Goal: Check status: Check status

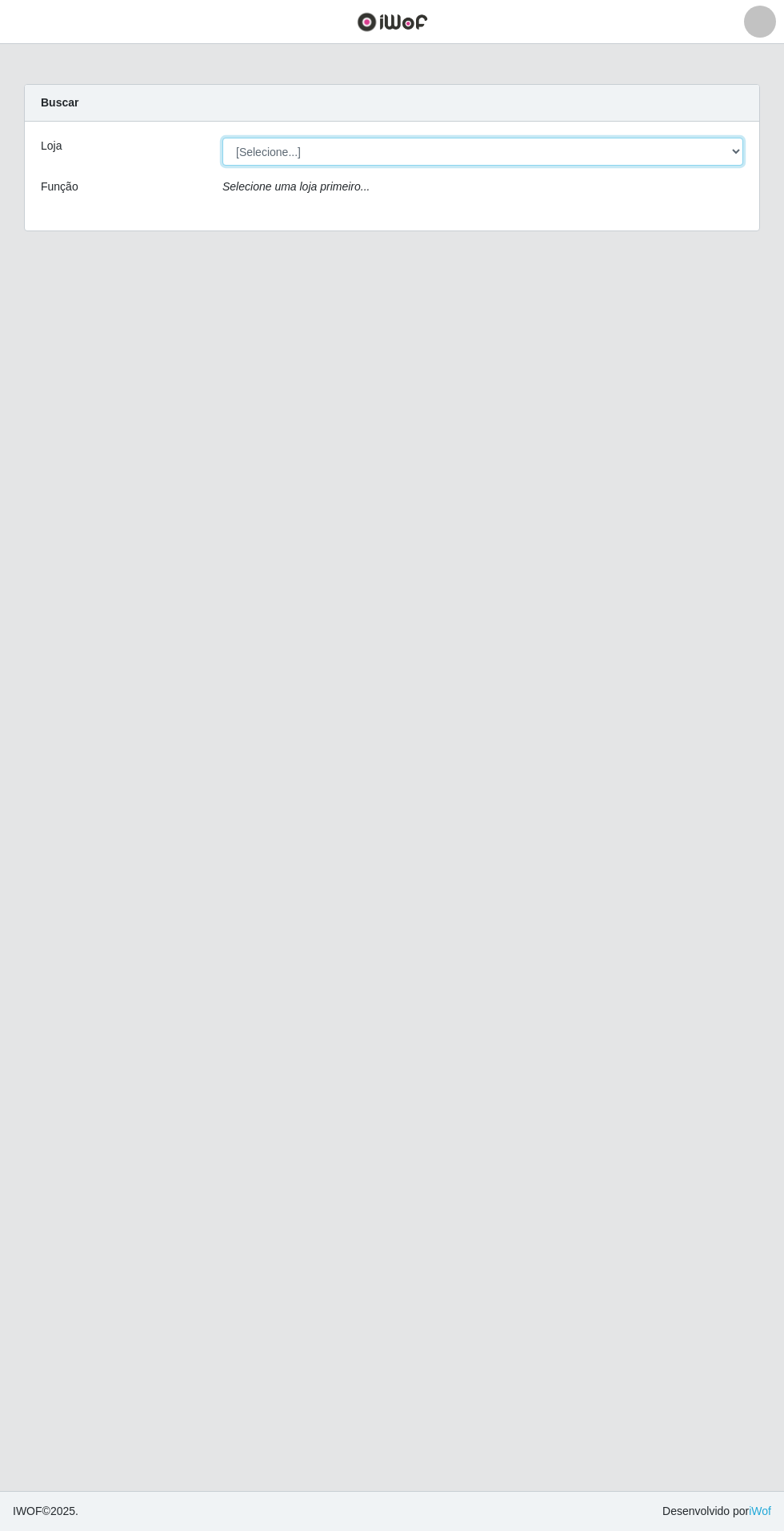
click at [730, 154] on select "[Selecione...] Atacado Vem - Loja 31 [GEOGRAPHIC_DATA]" at bounding box center [483, 152] width 521 height 28
select select "437"
click at [222, 138] on select "[Selecione...] Atacado Vem - Loja 31 [GEOGRAPHIC_DATA]" at bounding box center [483, 152] width 521 height 28
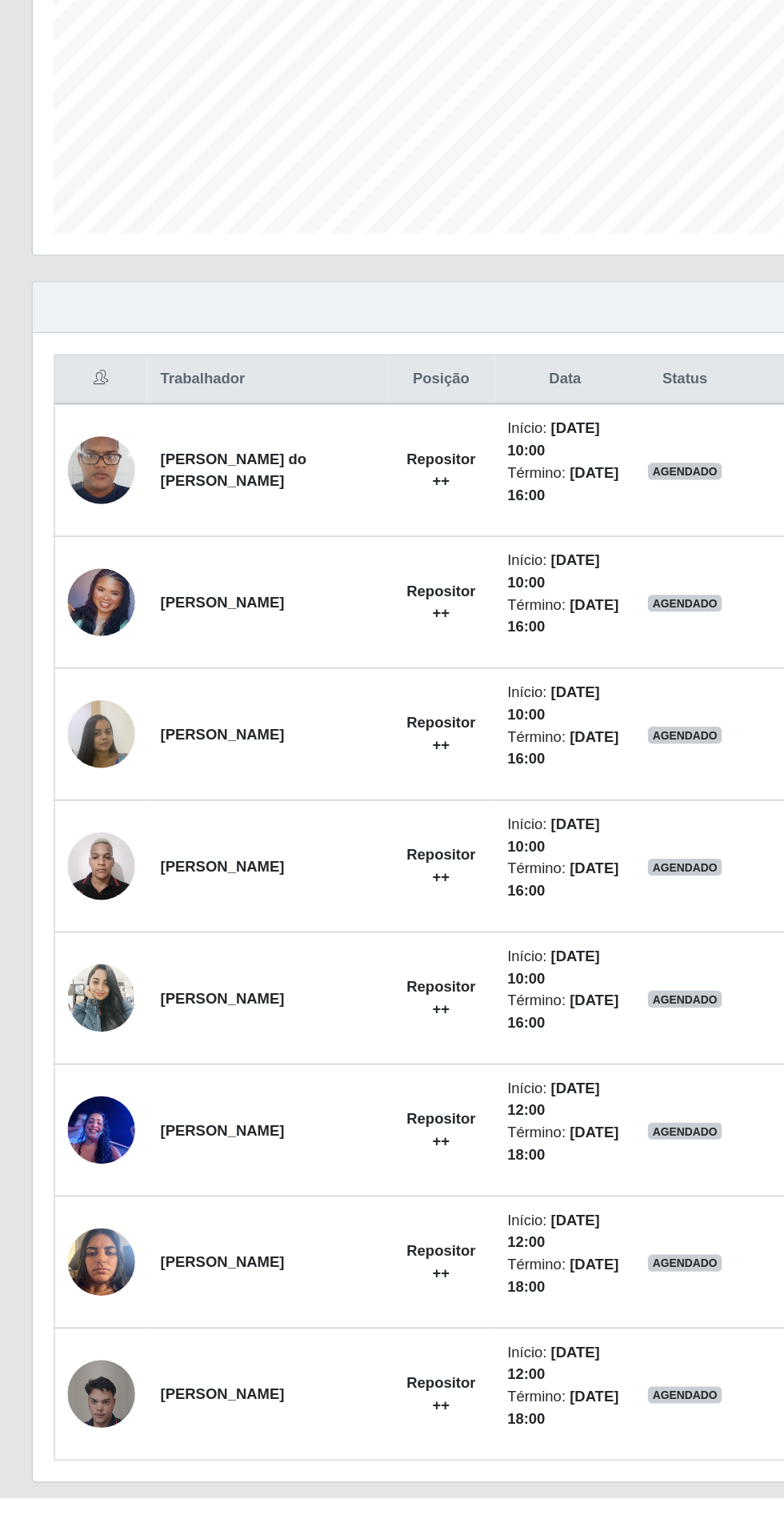
click at [62, 1066] on img at bounding box center [77, 1051] width 51 height 68
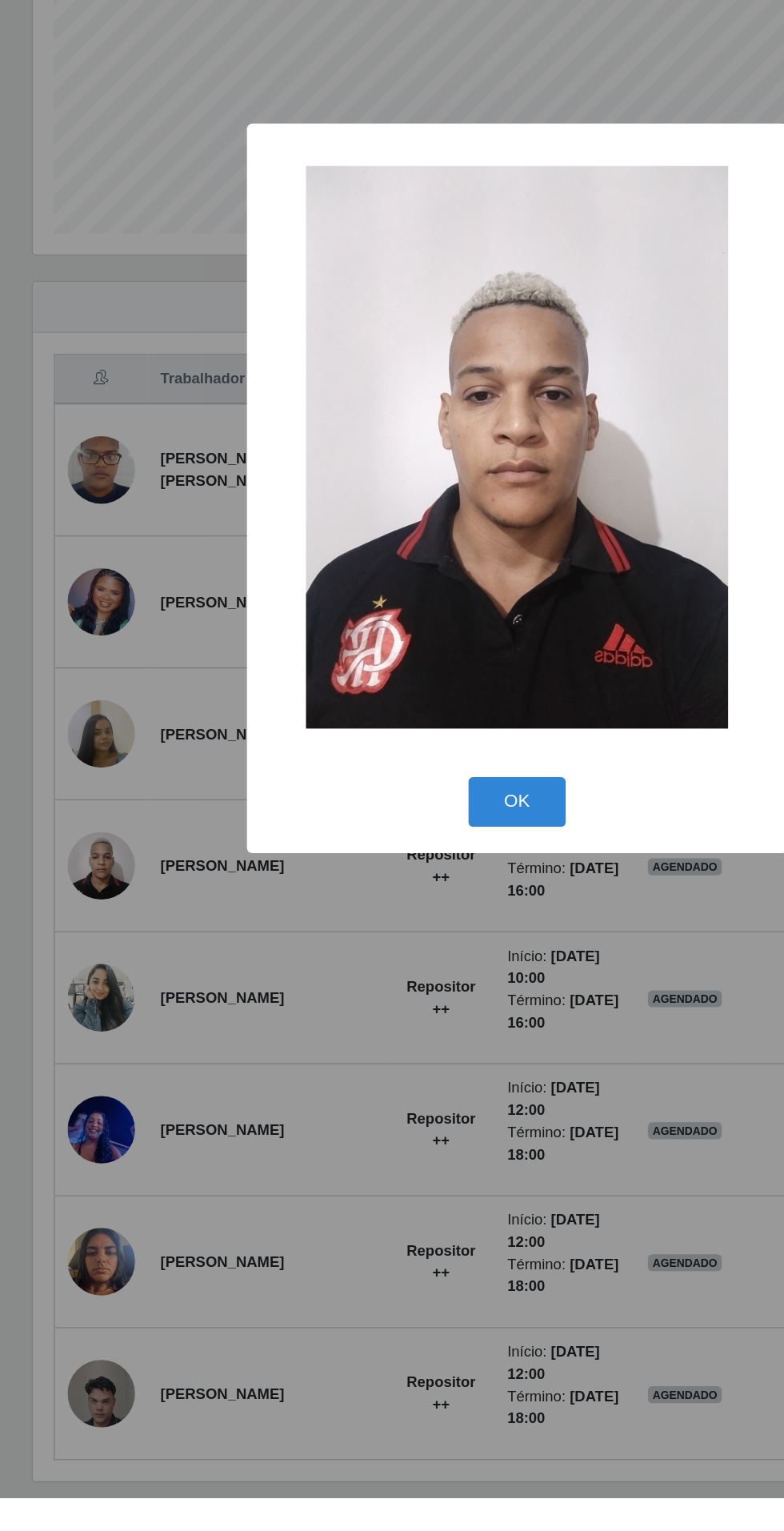
click at [273, 1303] on div "× OK Cancel" at bounding box center [392, 766] width 784 height 1531
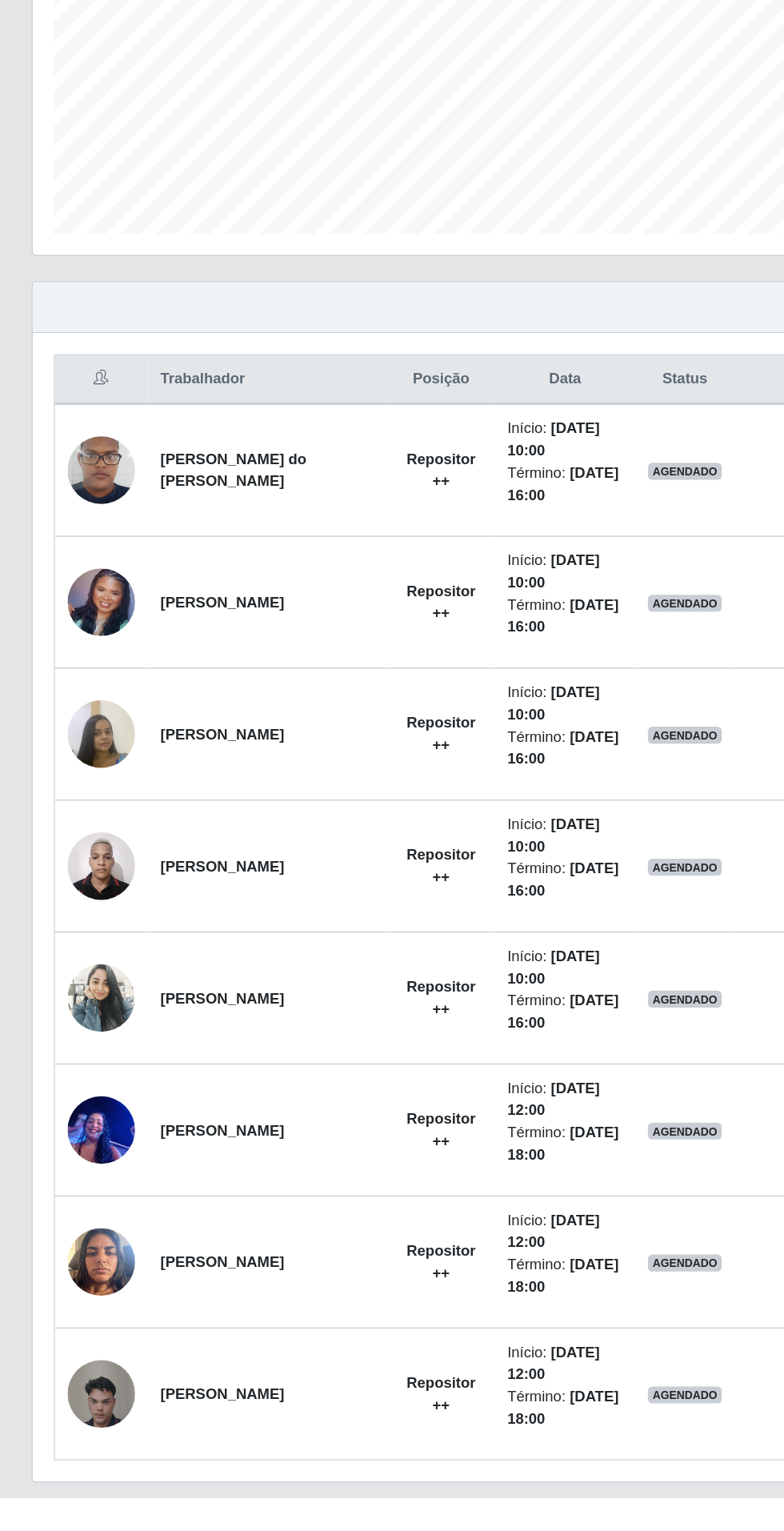
click at [84, 1141] on img at bounding box center [77, 1151] width 51 height 111
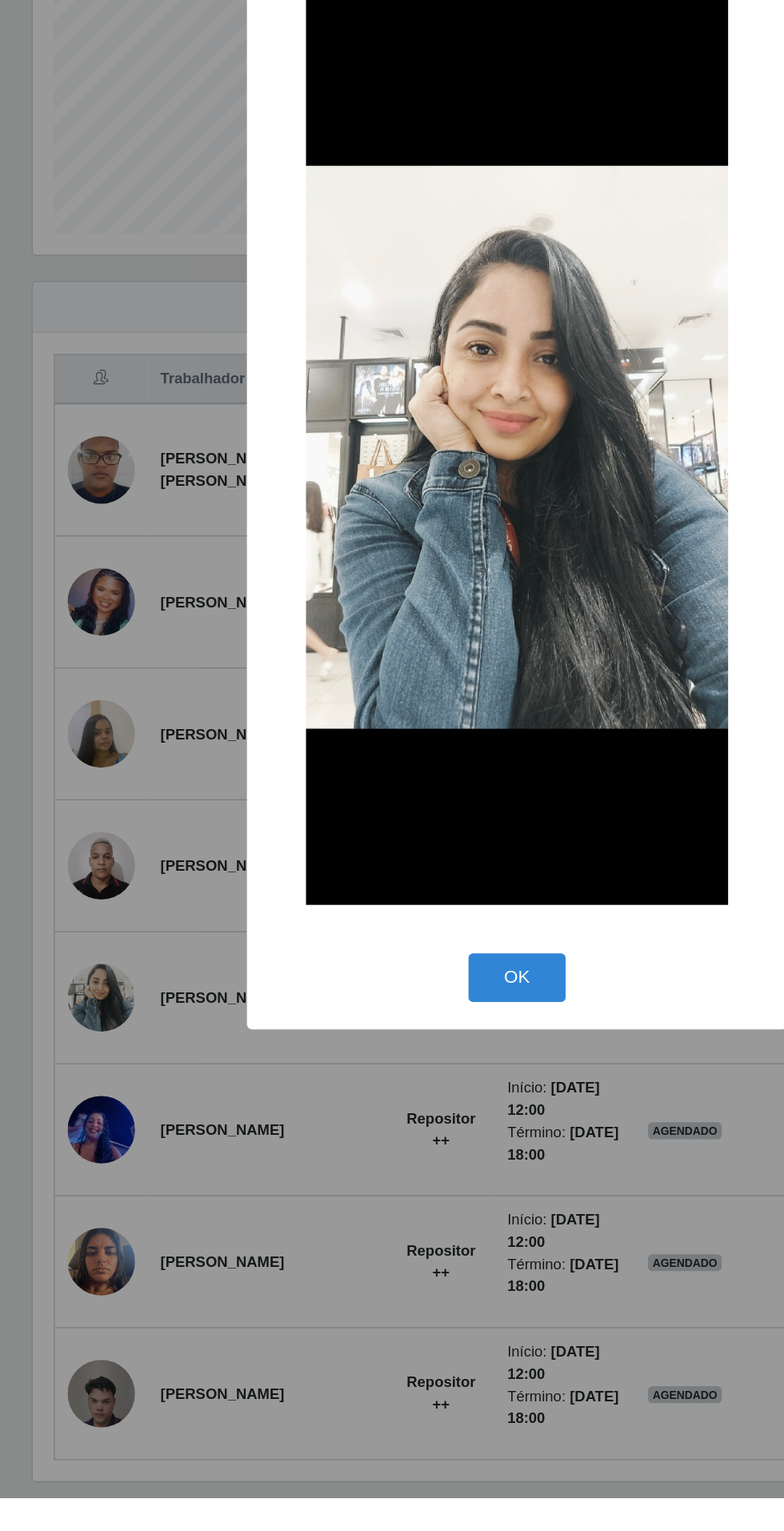
click at [298, 1357] on div "× OK Cancel" at bounding box center [392, 766] width 784 height 1531
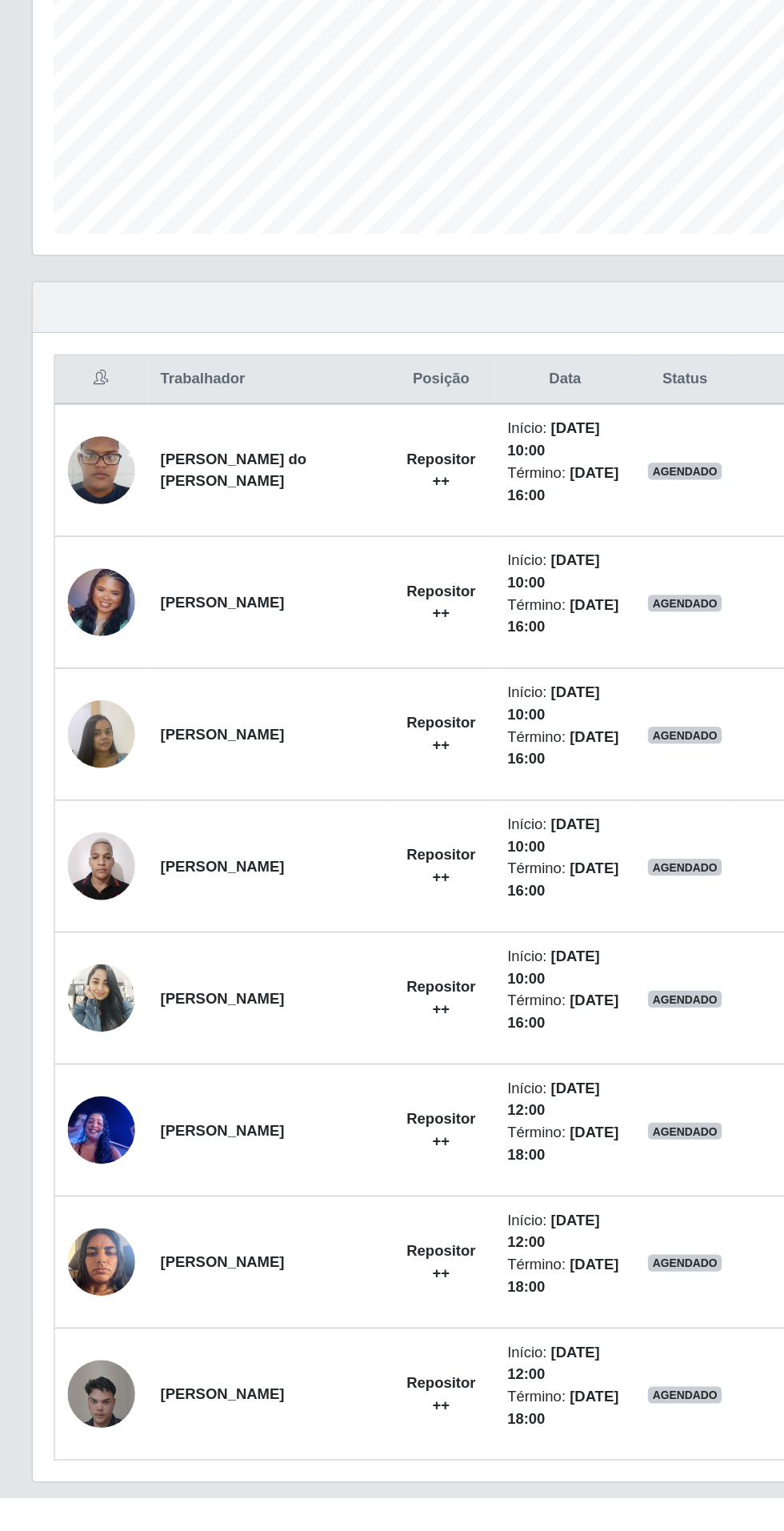
click at [81, 946] on img at bounding box center [77, 950] width 51 height 68
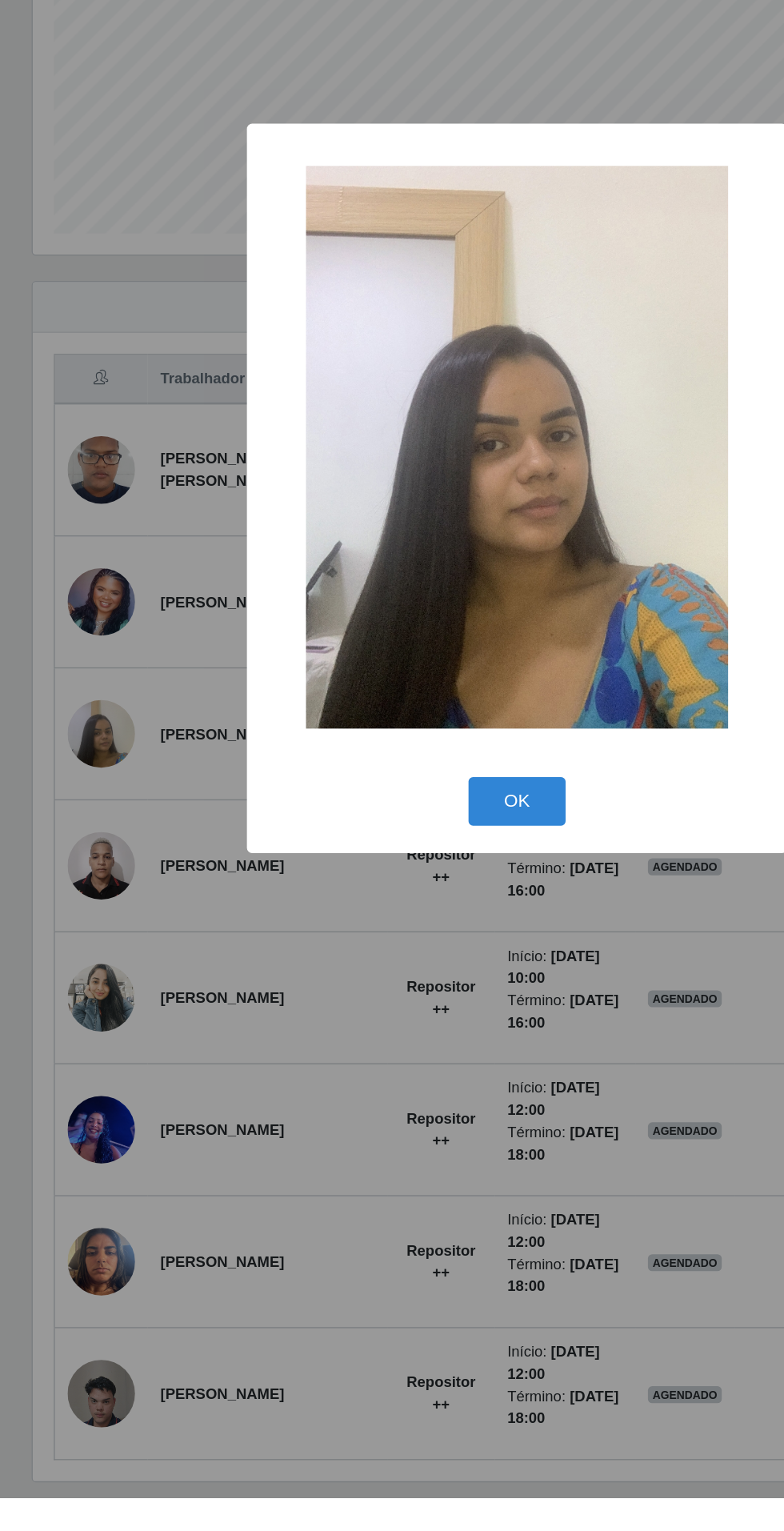
click at [281, 1265] on div "× OK Cancel" at bounding box center [392, 766] width 784 height 1531
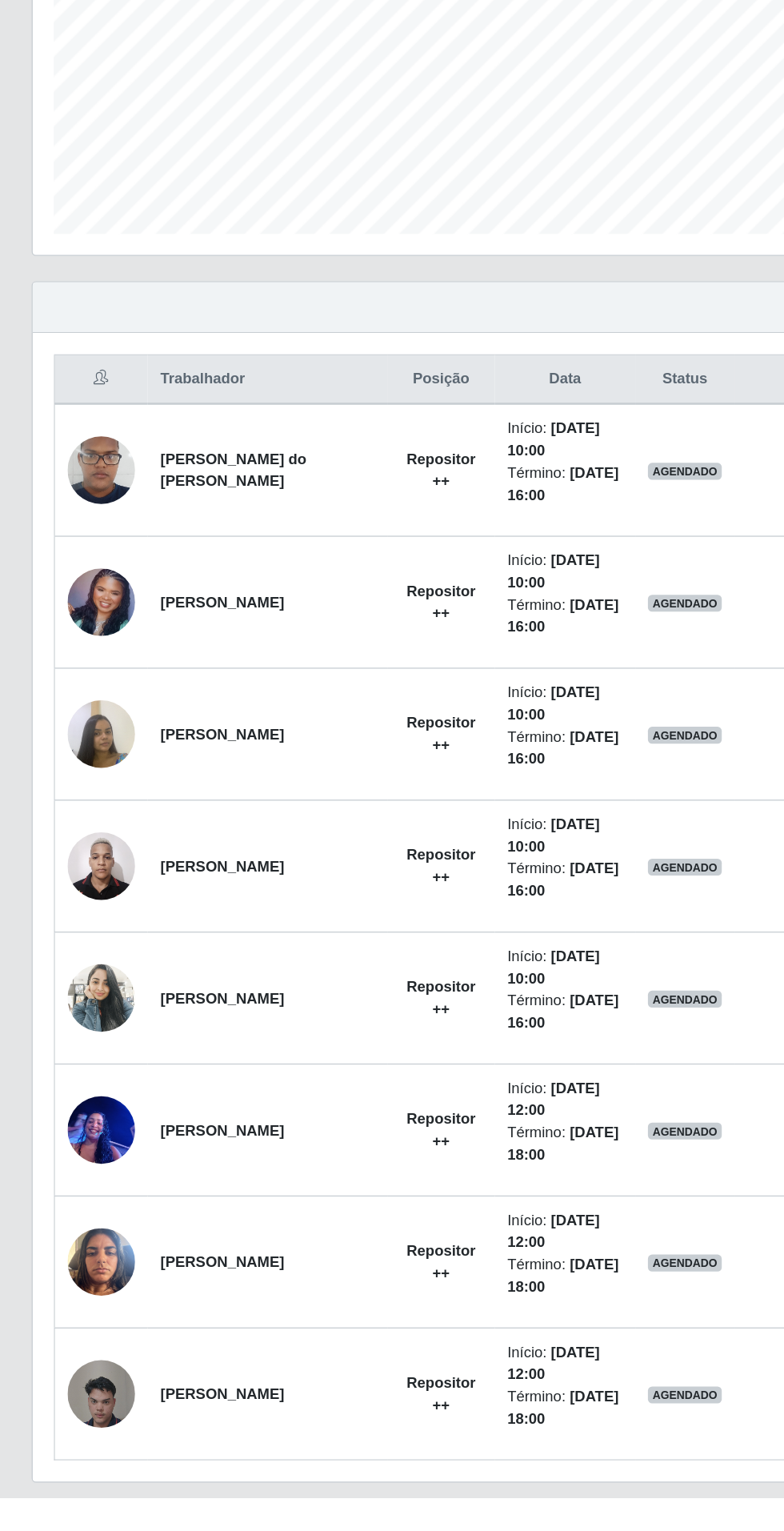
click at [88, 860] on img at bounding box center [77, 851] width 51 height 51
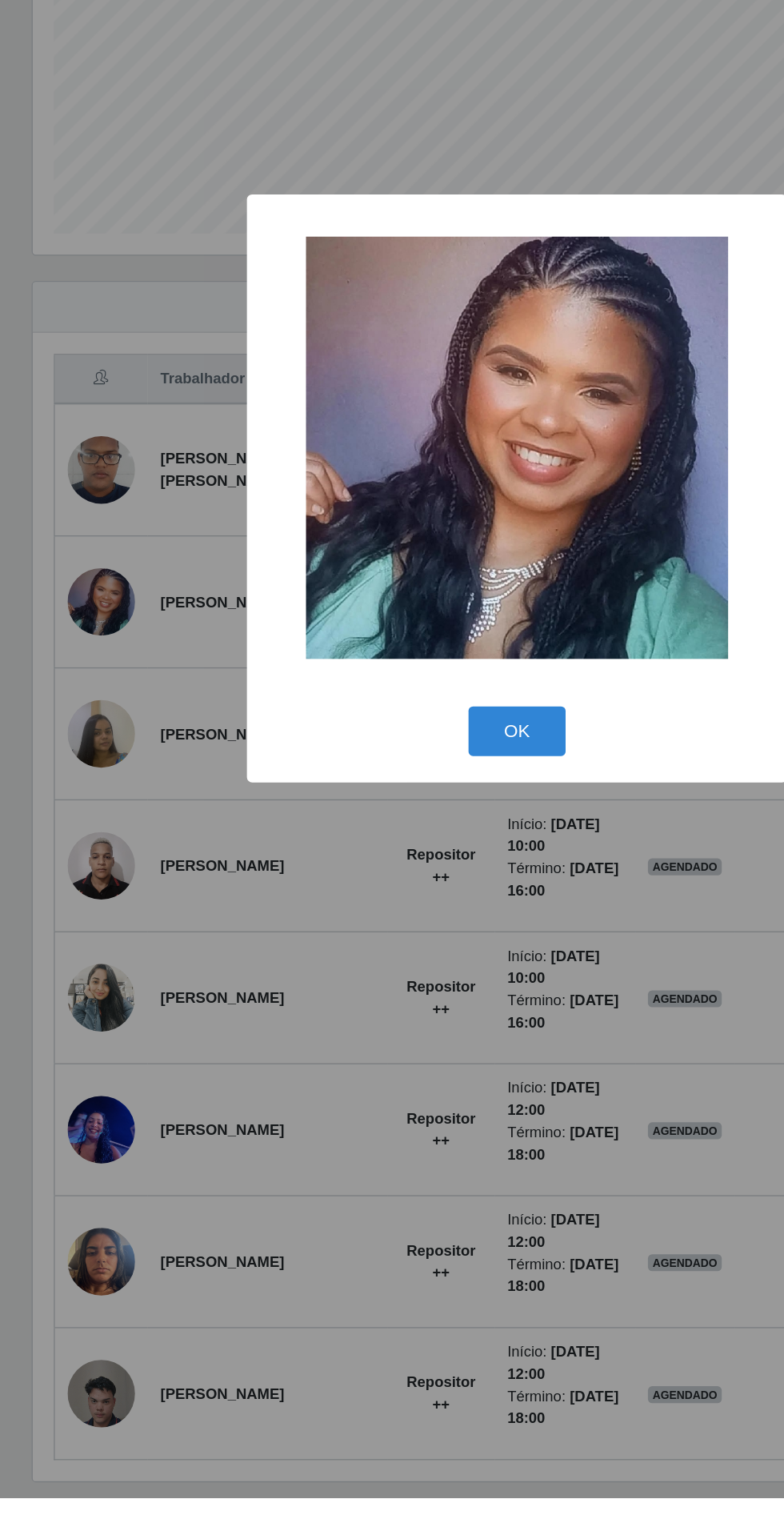
click at [277, 1244] on div "× OK Cancel" at bounding box center [392, 766] width 784 height 1531
